Goal: Transaction & Acquisition: Register for event/course

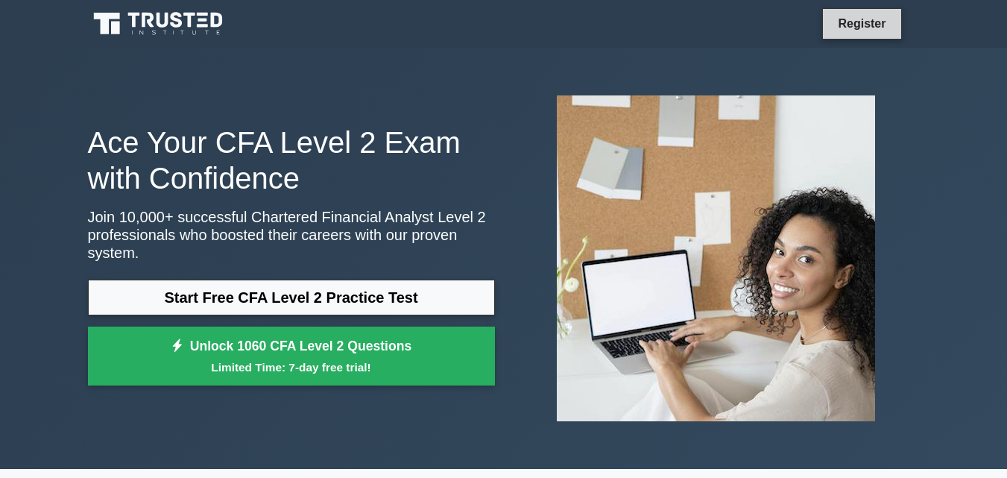
click at [852, 32] on link "Register" at bounding box center [862, 23] width 66 height 19
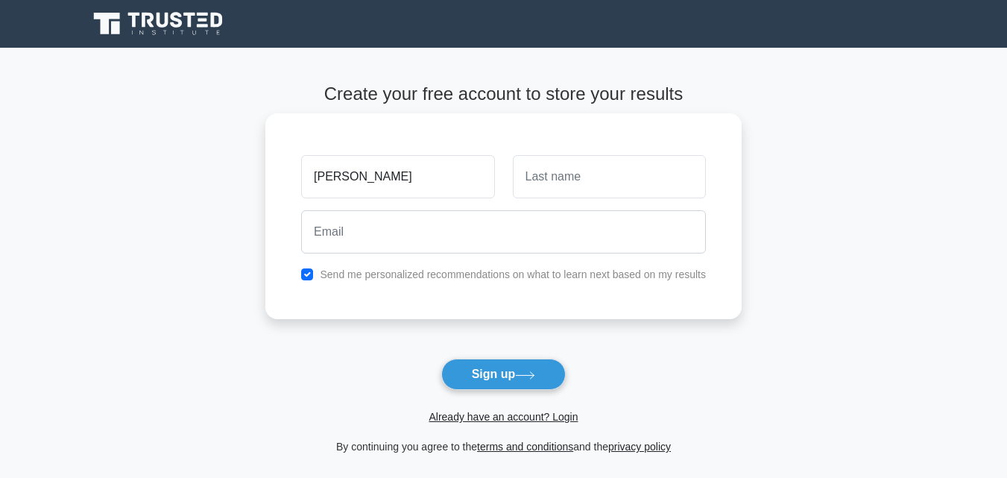
type input "Barke"
click at [548, 179] on input "text" at bounding box center [609, 176] width 193 height 43
type input "A"
type input "s"
type input "Salim"
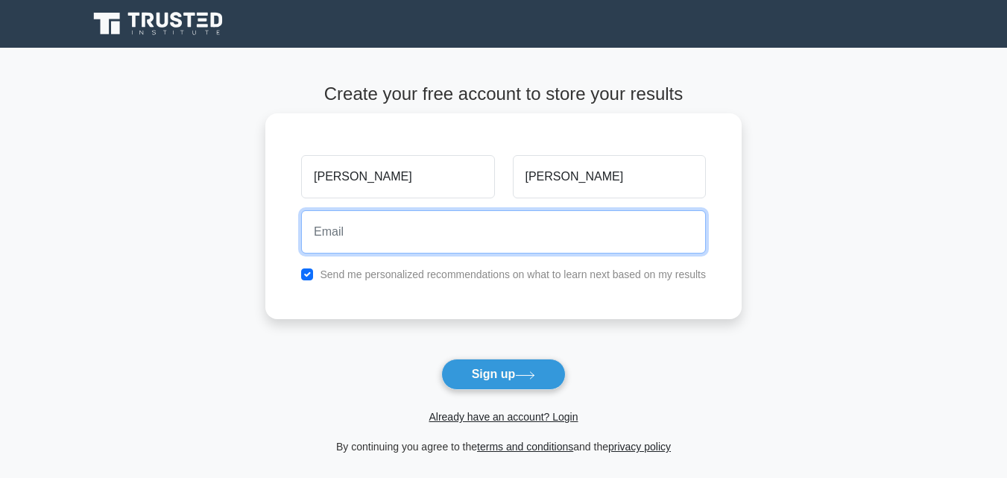
click at [329, 247] on input "email" at bounding box center [503, 231] width 405 height 43
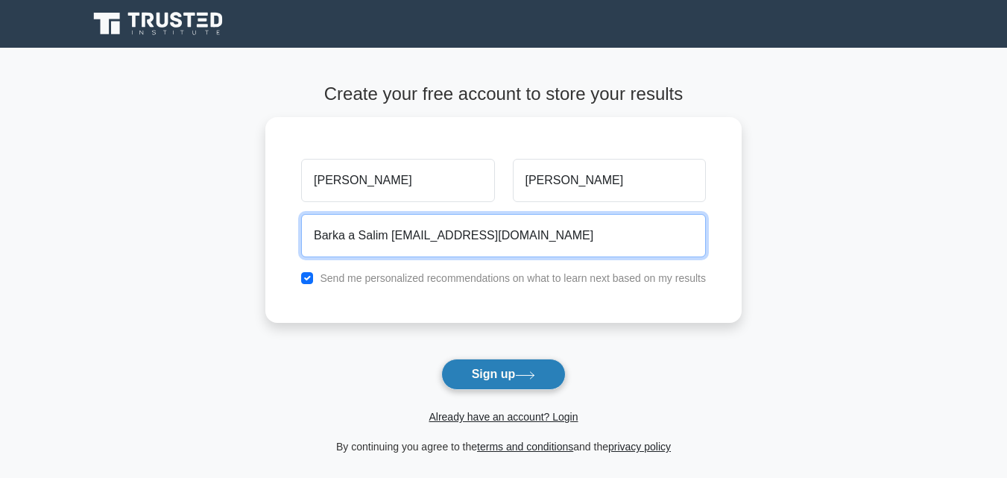
type input "Barka a Salim 53@gmail.com"
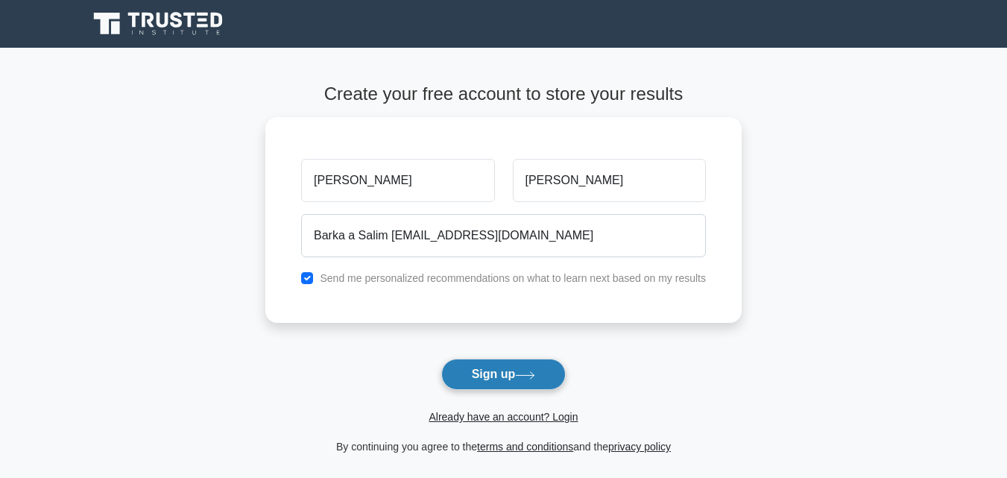
click at [474, 364] on button "Sign up" at bounding box center [503, 373] width 125 height 31
click at [521, 382] on button "Sign up" at bounding box center [503, 373] width 125 height 31
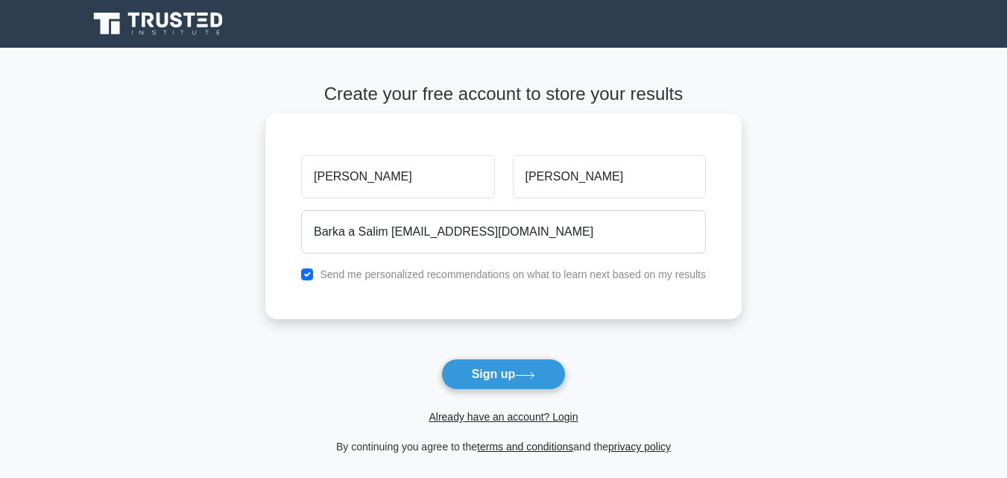
click at [518, 270] on label "Send me personalized recommendations on what to learn next based on my results" at bounding box center [513, 274] width 386 height 12
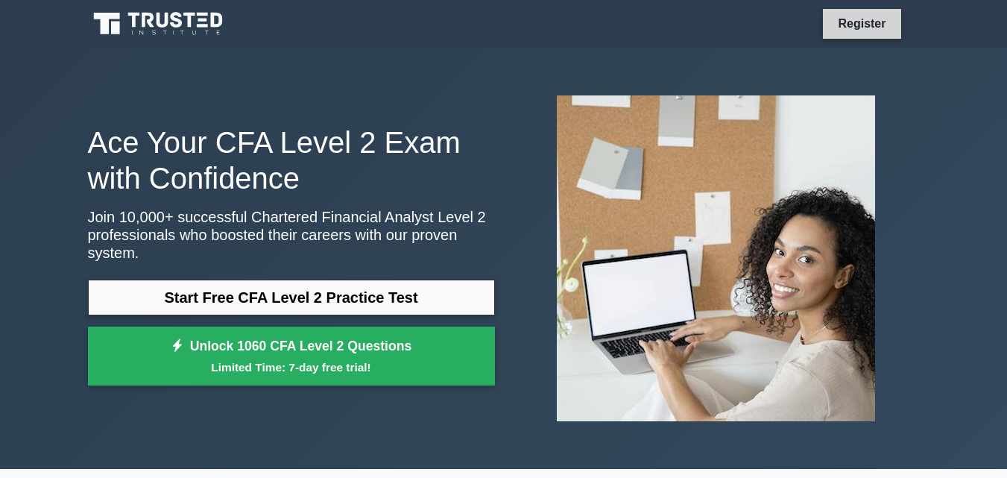
click at [867, 22] on link "Register" at bounding box center [862, 23] width 66 height 19
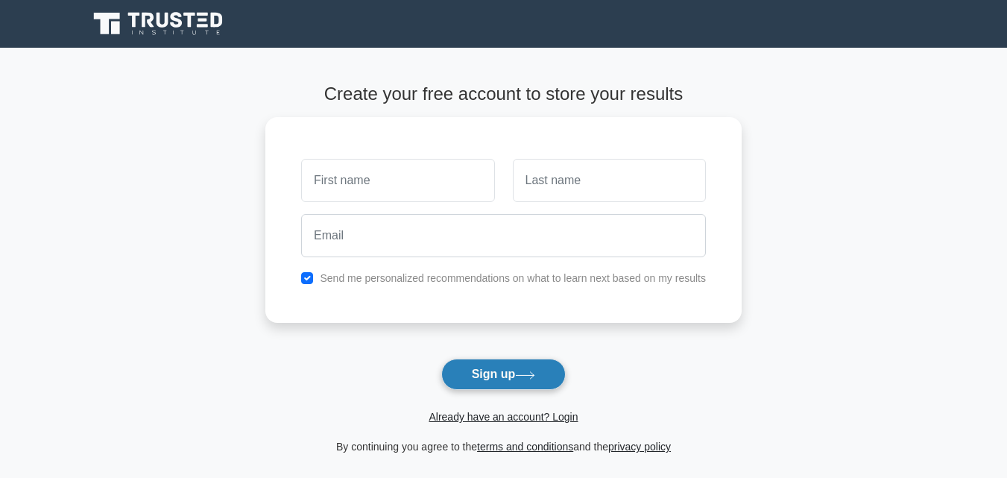
click at [463, 383] on button "Sign up" at bounding box center [503, 373] width 125 height 31
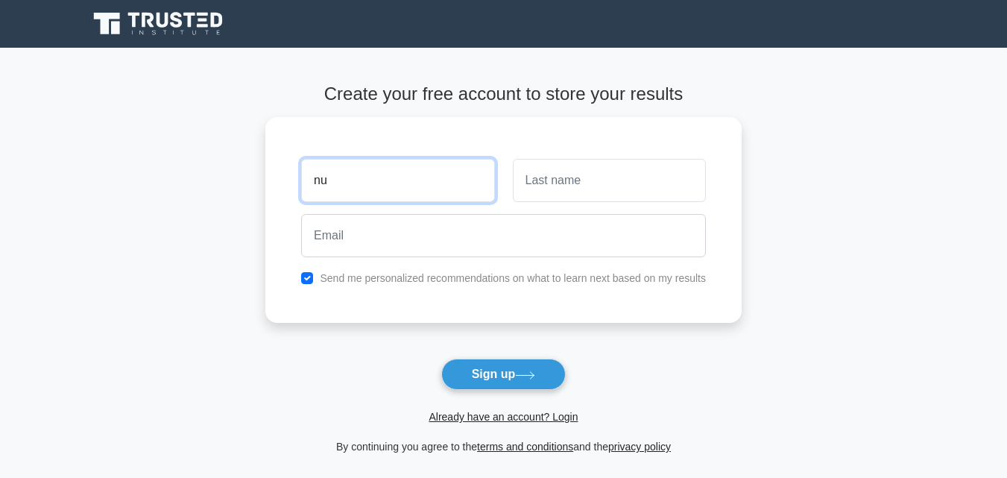
type input "nu"
